Goal: Task Accomplishment & Management: Manage account settings

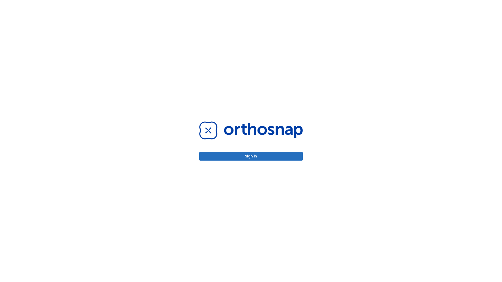
click at [251, 156] on button "Sign in" at bounding box center [251, 156] width 104 height 9
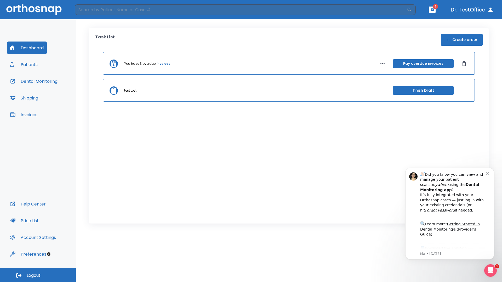
click at [38, 275] on span "Logout" at bounding box center [34, 276] width 14 height 6
